Goal: Task Accomplishment & Management: Manage account settings

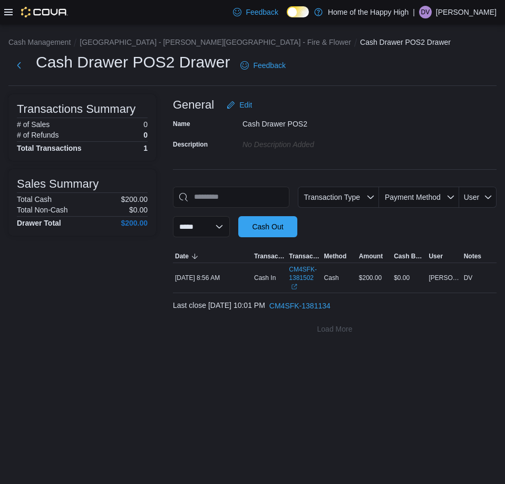
click at [473, 14] on p "[PERSON_NAME]" at bounding box center [466, 12] width 61 height 13
click at [432, 100] on span "Sign Out" at bounding box center [428, 103] width 28 height 11
